Goal: Navigation & Orientation: Find specific page/section

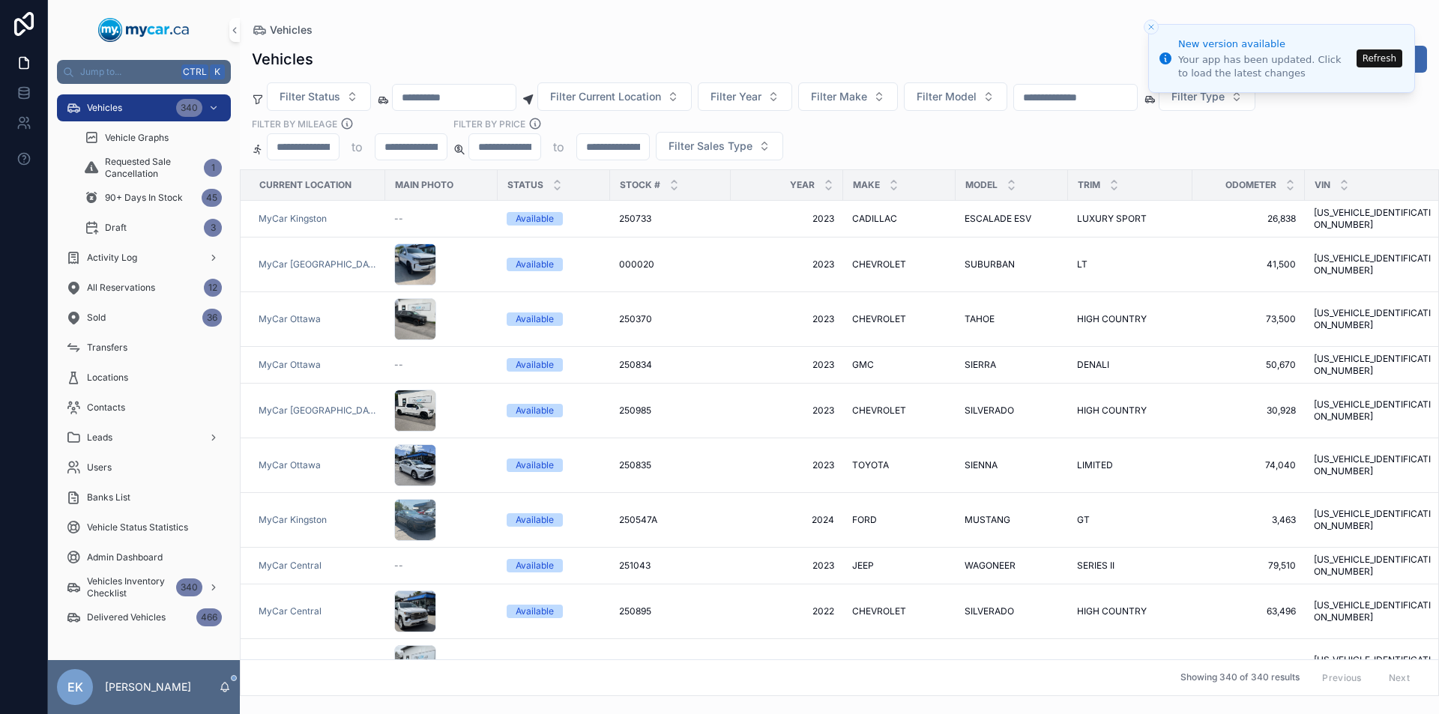
click at [1386, 57] on button "Refresh" at bounding box center [1380, 58] width 46 height 18
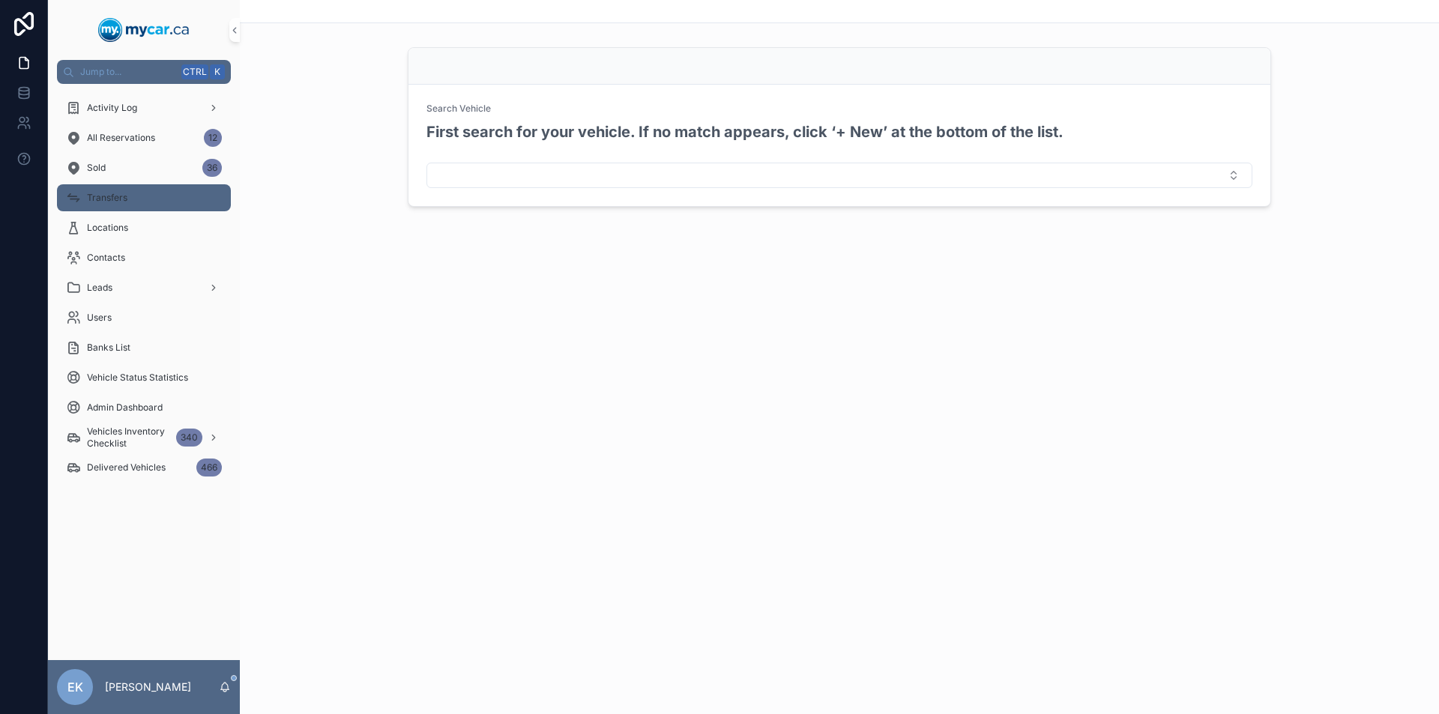
click at [158, 201] on div "Transfers" at bounding box center [144, 198] width 156 height 24
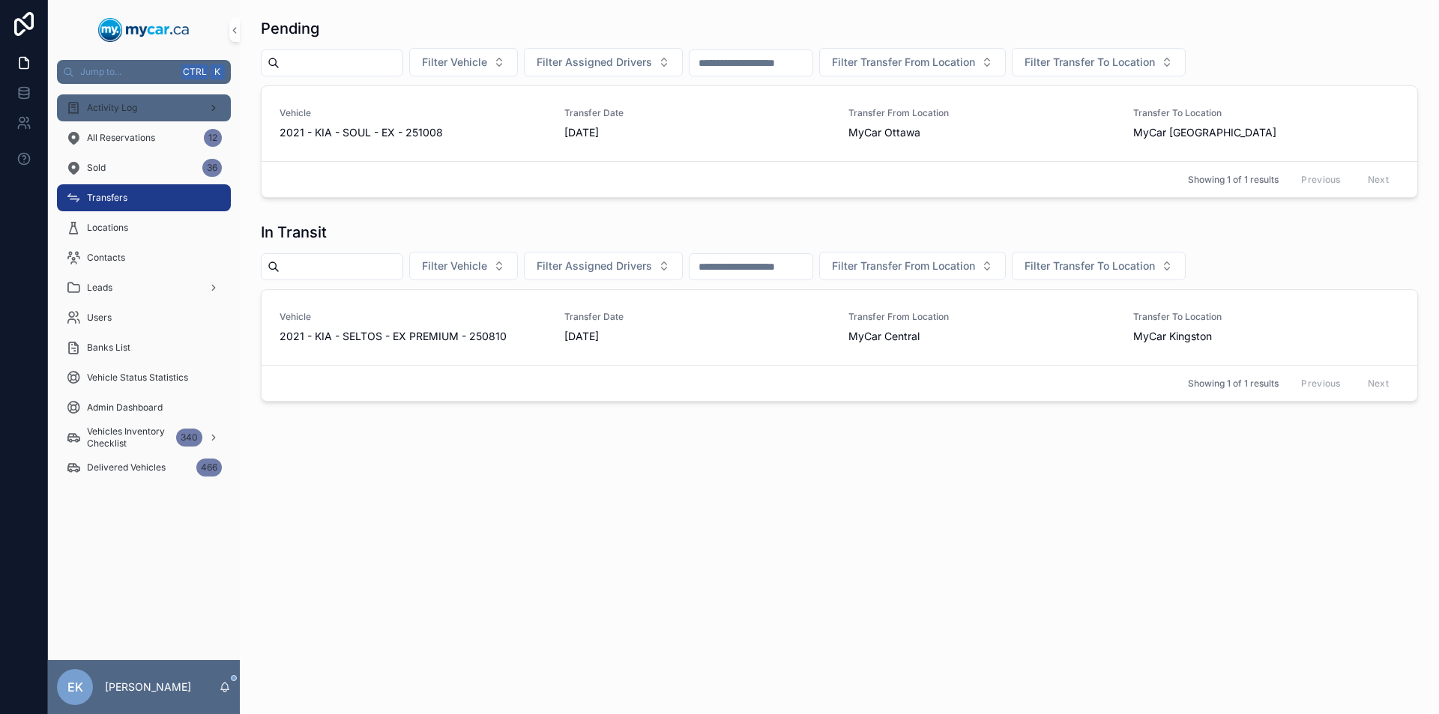
click at [139, 109] on div "Activity Log" at bounding box center [144, 108] width 156 height 24
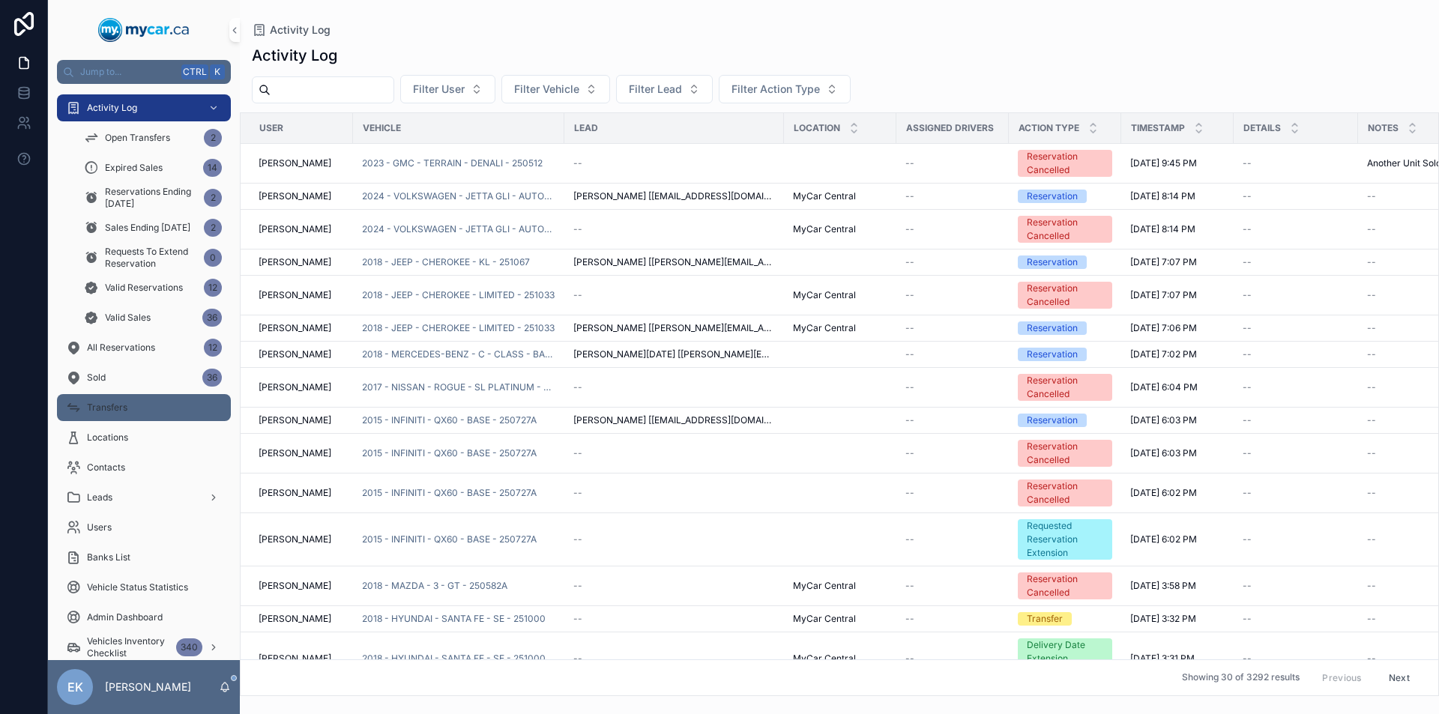
click at [150, 405] on div "Transfers" at bounding box center [144, 408] width 156 height 24
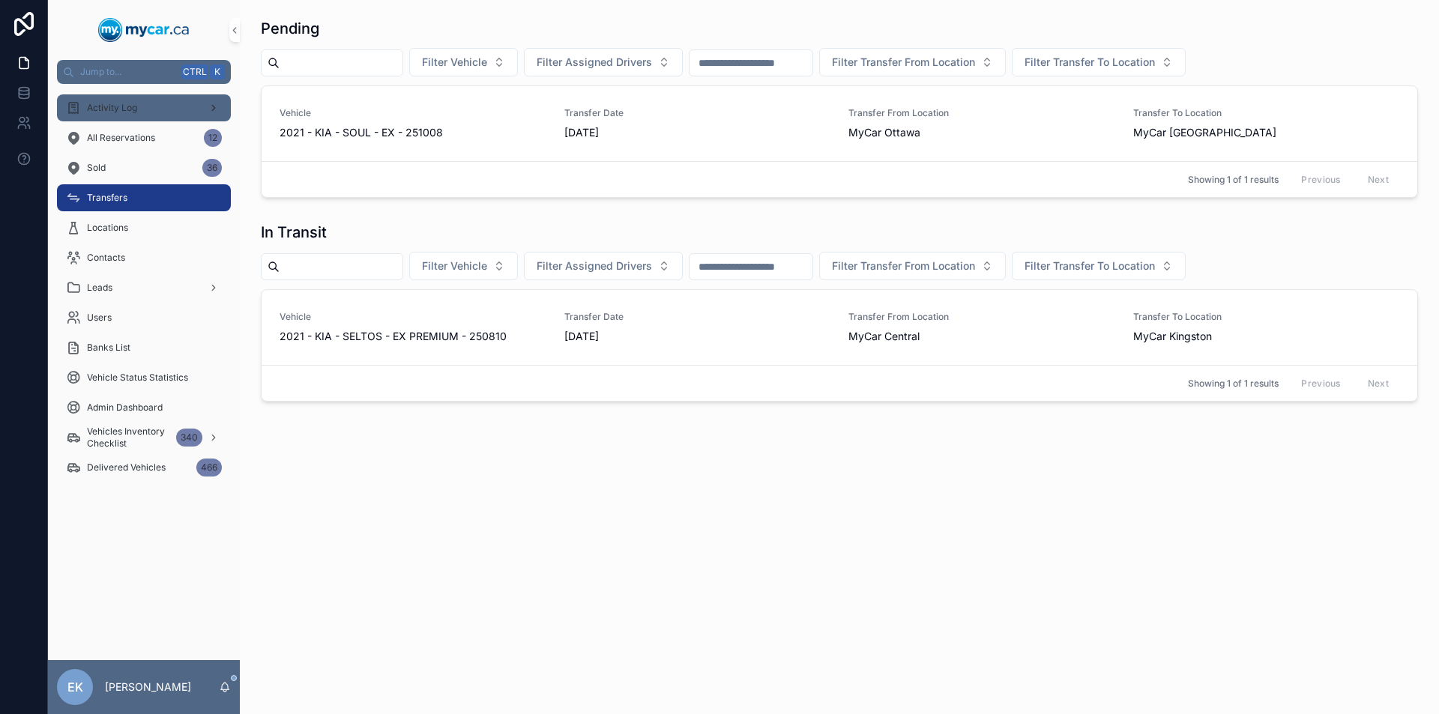
click at [200, 102] on div "Activity Log" at bounding box center [144, 108] width 156 height 24
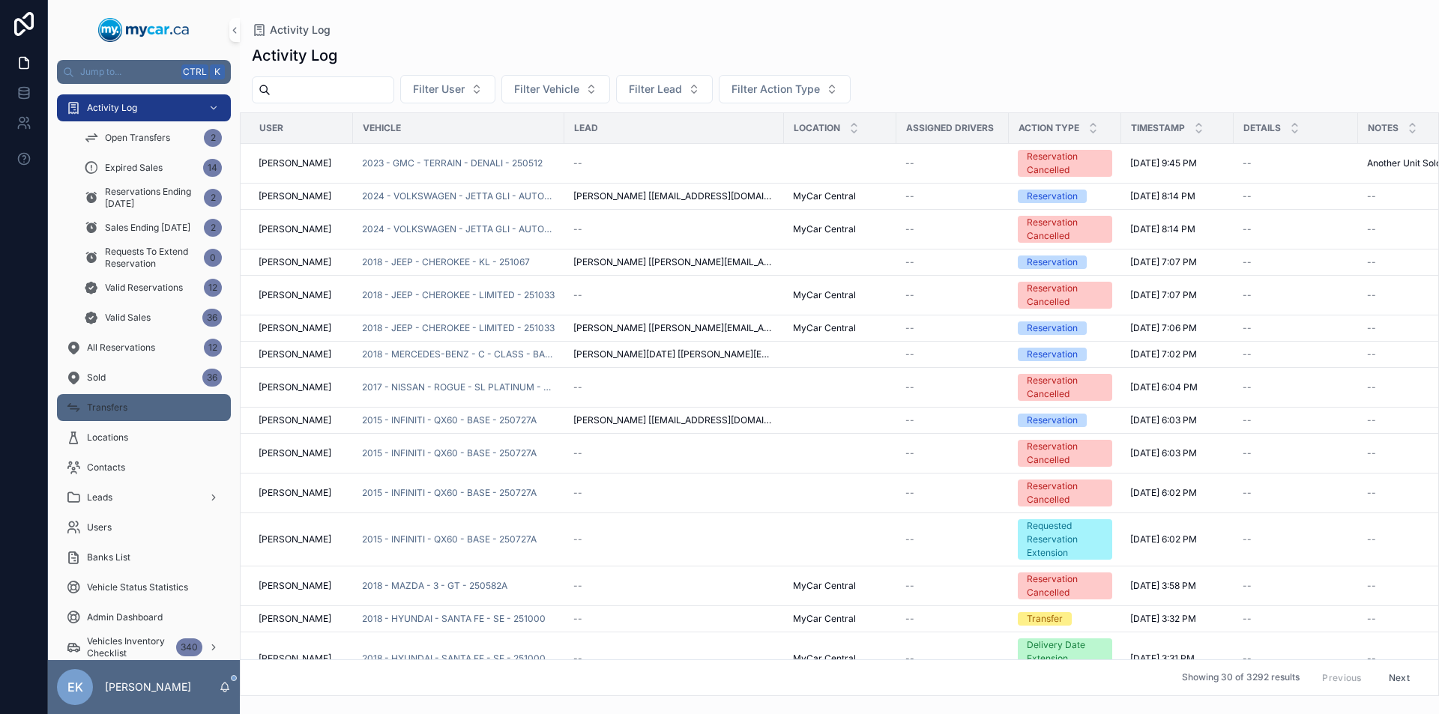
click at [166, 405] on div "Transfers" at bounding box center [144, 408] width 156 height 24
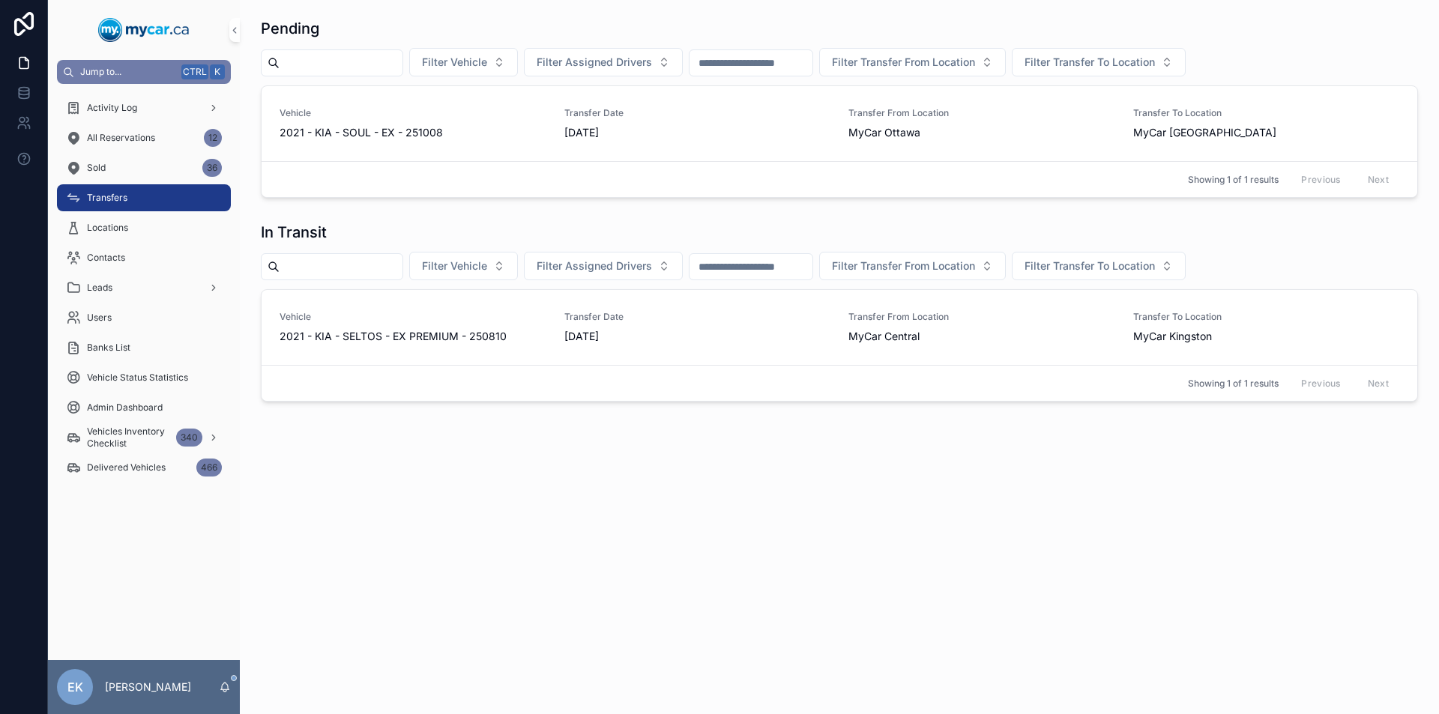
click at [132, 69] on span "Jump to..." at bounding box center [127, 72] width 95 height 12
click at [314, 468] on div "Activity Log Activity Log Open Transfers Activity Log Expired Sales Activity Lo…" at bounding box center [719, 357] width 1439 height 714
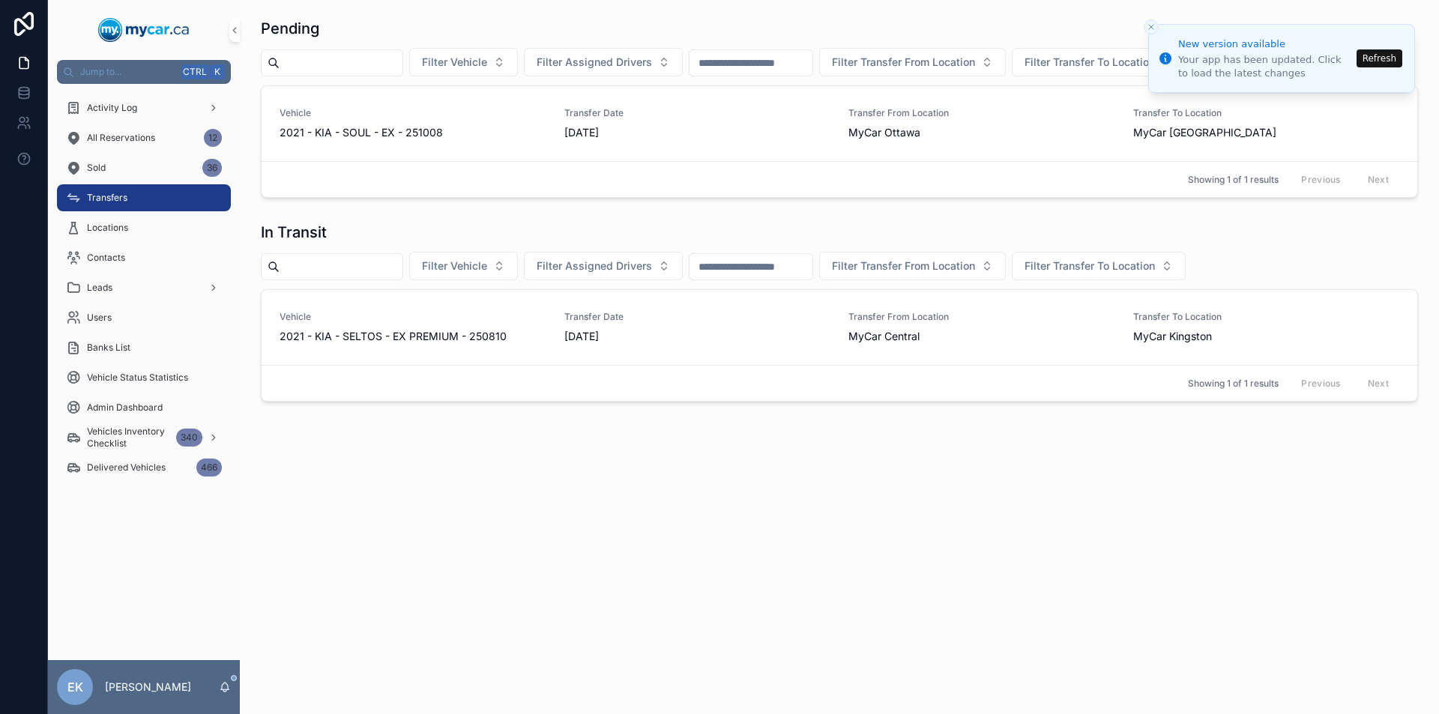
click at [1377, 60] on button "Refresh" at bounding box center [1380, 58] width 46 height 18
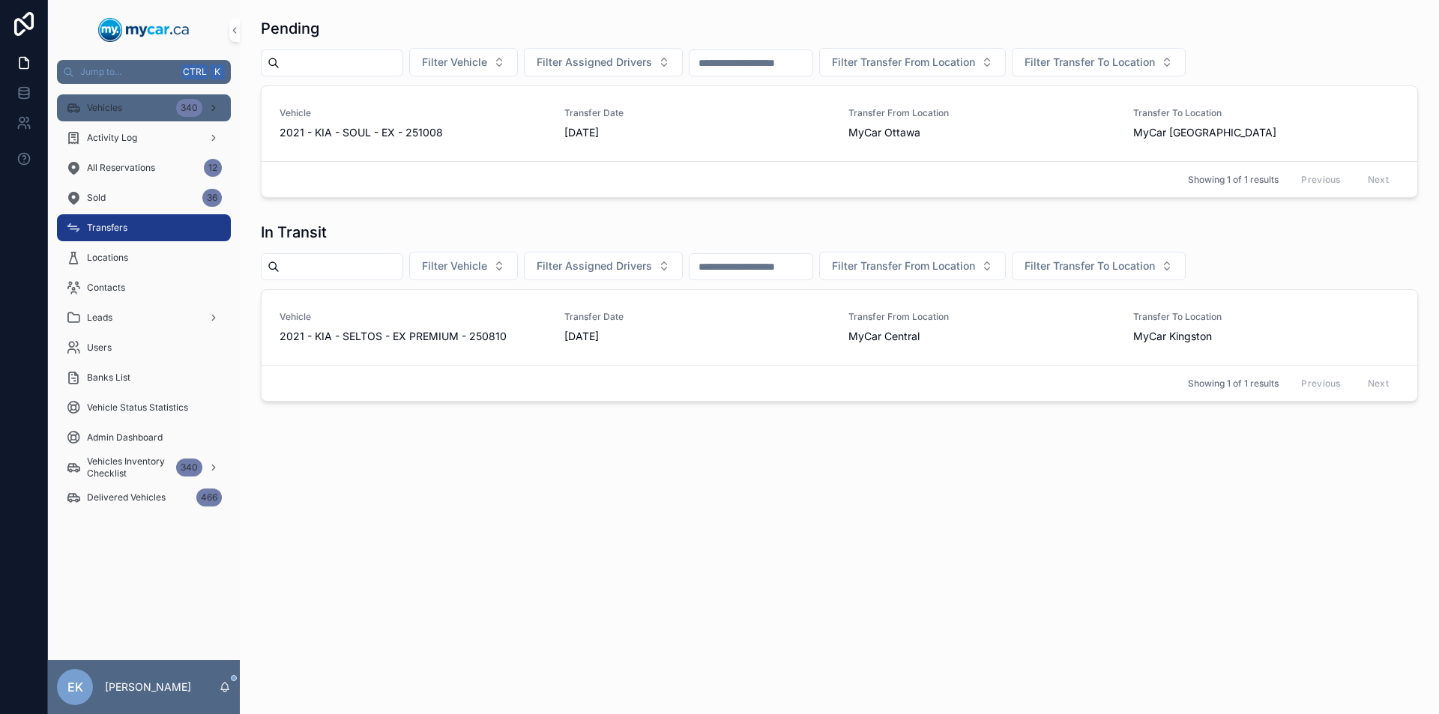
click at [192, 108] on div "340" at bounding box center [189, 108] width 26 height 18
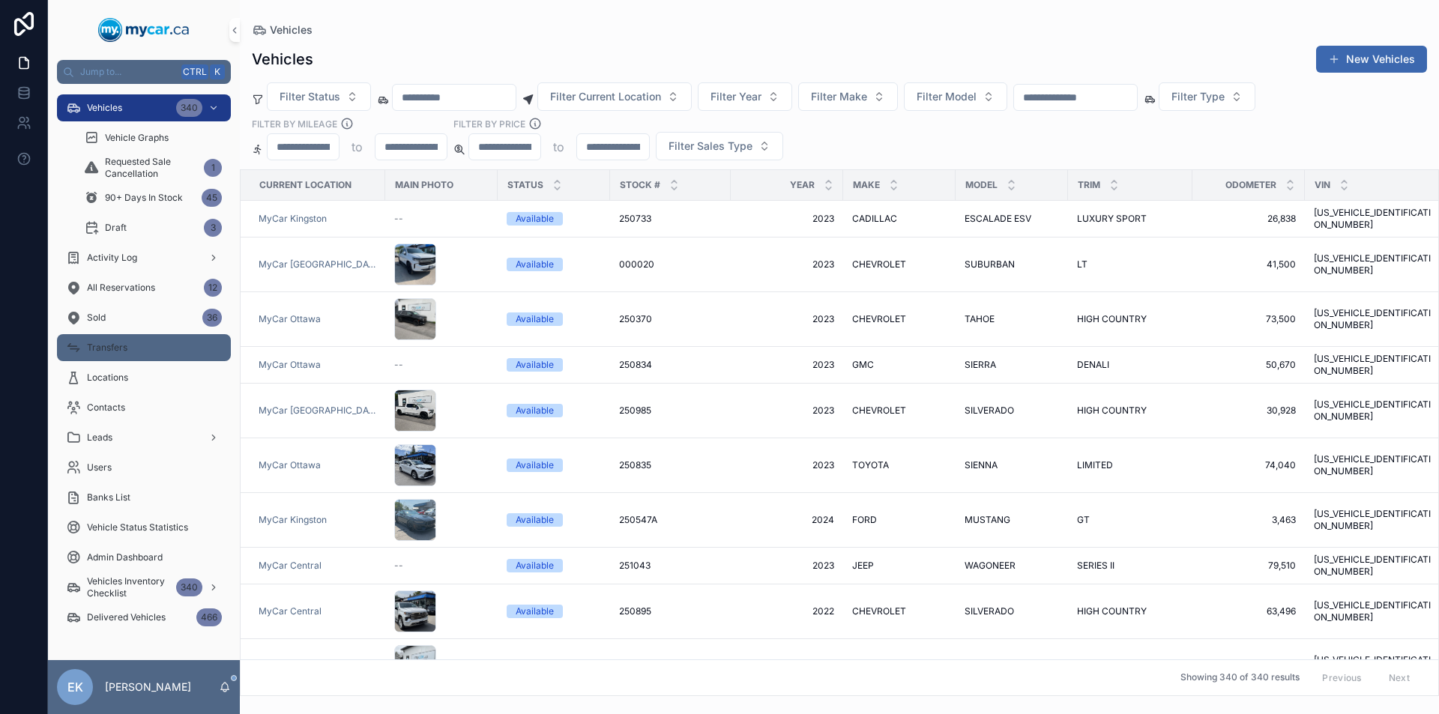
click at [152, 355] on div "Transfers" at bounding box center [144, 348] width 156 height 24
